Goal: Information Seeking & Learning: Learn about a topic

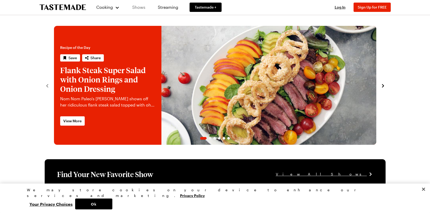
click at [143, 9] on link "Shows" at bounding box center [138, 7] width 23 height 14
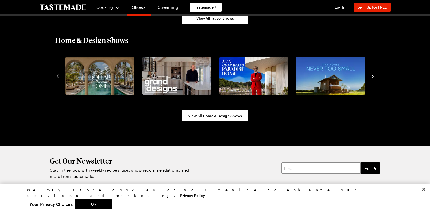
scroll to position [681, 0]
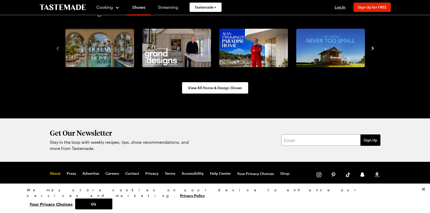
click at [55, 172] on link "About" at bounding box center [55, 173] width 11 height 5
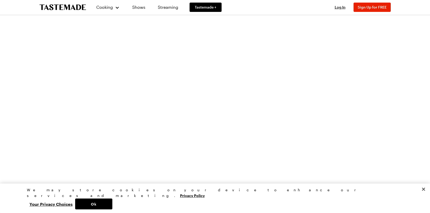
scroll to position [446, 0]
click at [423, 195] on button "Close" at bounding box center [423, 188] width 11 height 11
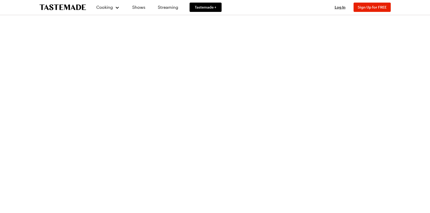
scroll to position [897, 0]
